Goal: Task Accomplishment & Management: Complete application form

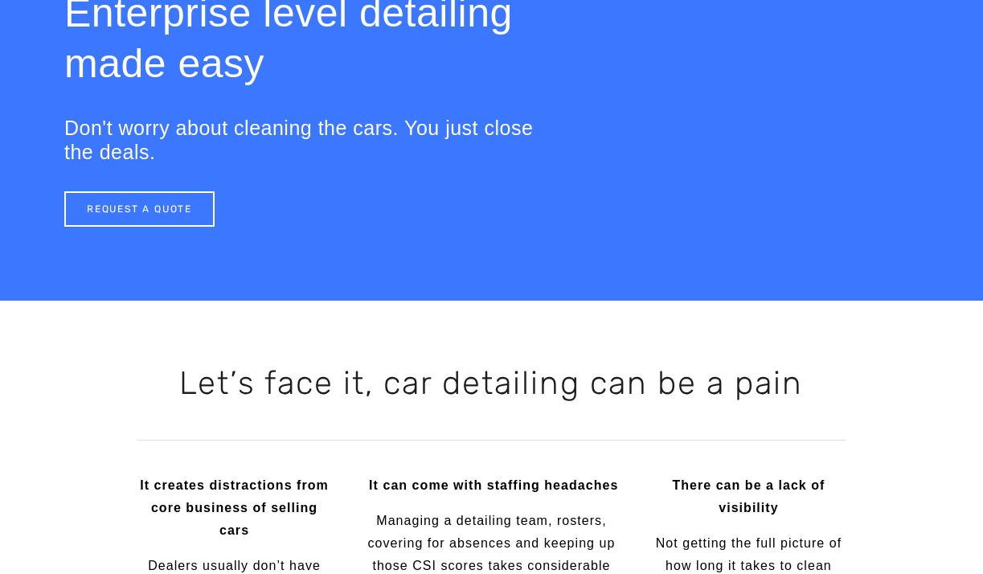
scroll to position [196, 0]
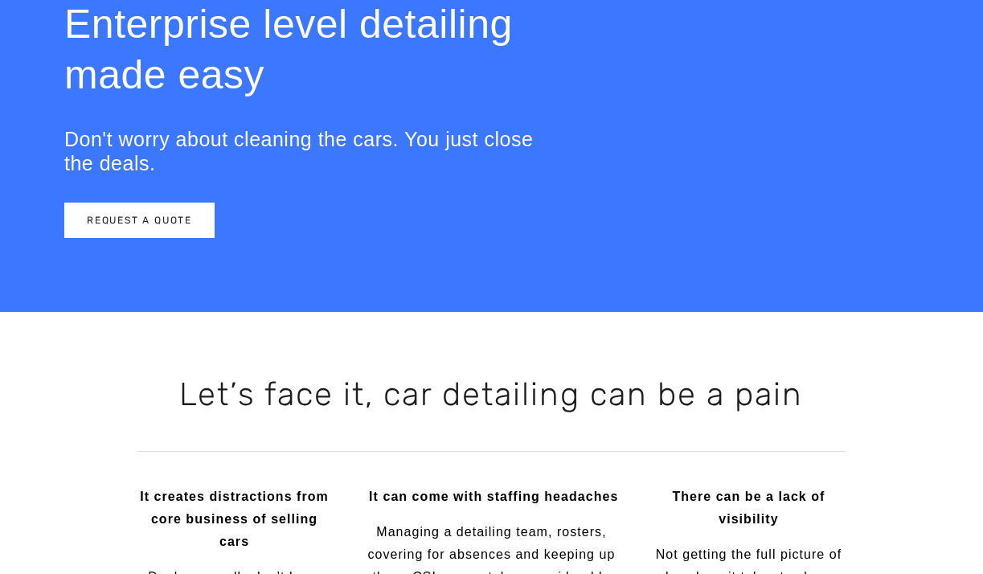
click at [153, 219] on link "REQUEST A QUOTE" at bounding box center [139, 219] width 150 height 35
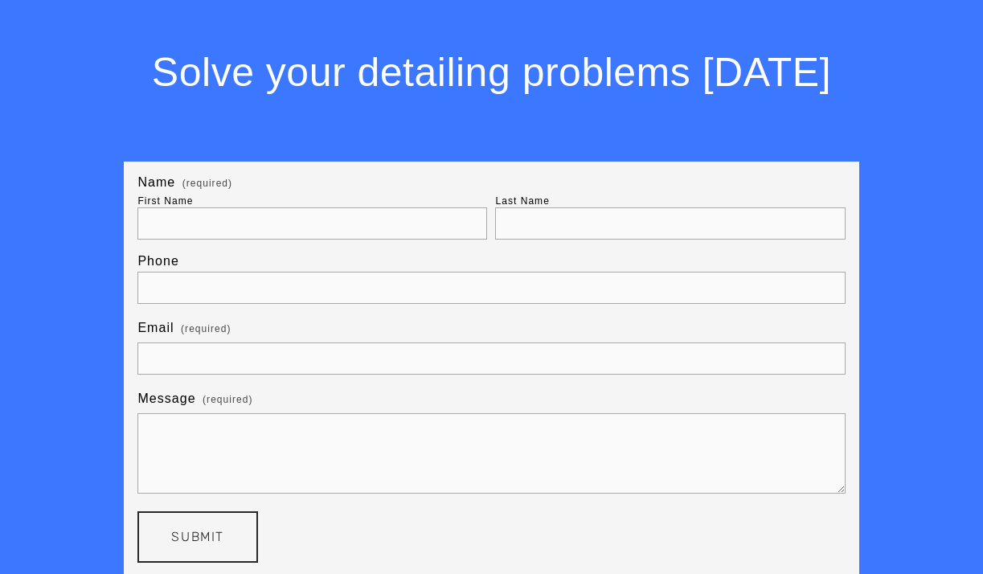
scroll to position [3565, 0]
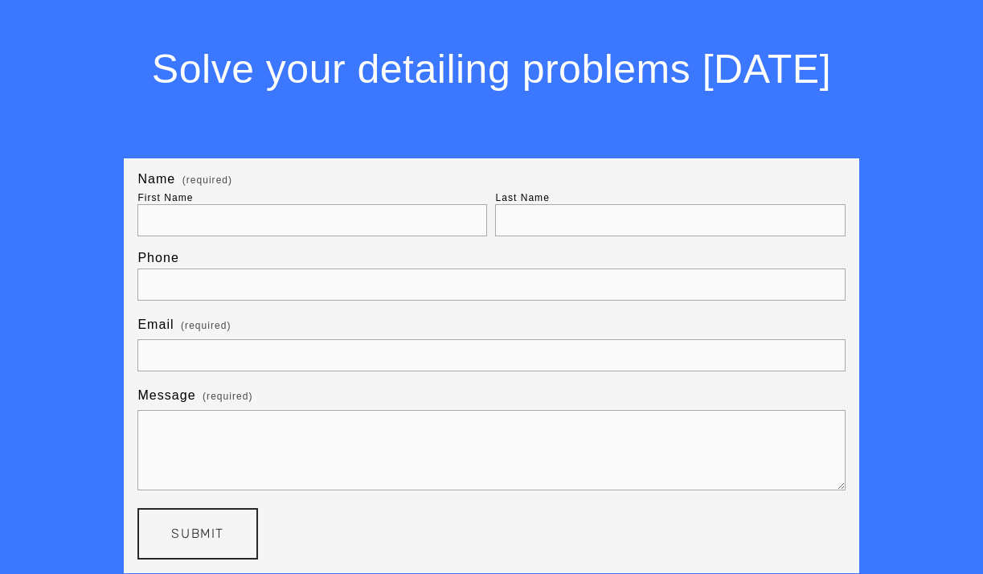
click at [244, 236] on input "First Name" at bounding box center [312, 220] width 350 height 32
type input "[PERSON_NAME]"
click at [568, 228] on input "Last Name" at bounding box center [670, 220] width 350 height 32
type input "C"
click at [302, 281] on input "text" at bounding box center [490, 284] width 707 height 32
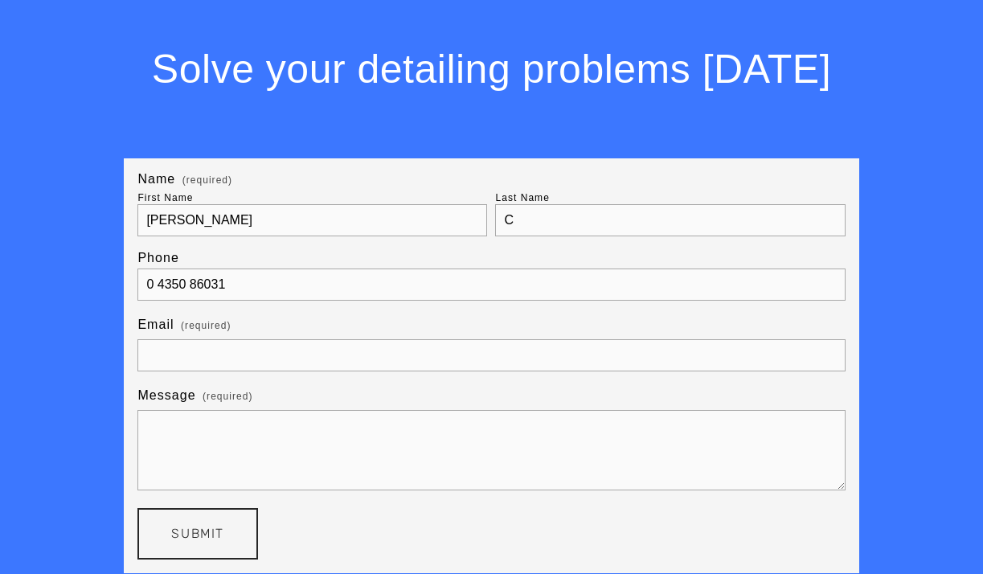
type input "0 4350 86031"
click at [264, 369] on input "Email (required)" at bounding box center [490, 355] width 707 height 32
type input "[PERSON_NAME]"
